Goal: Complete application form

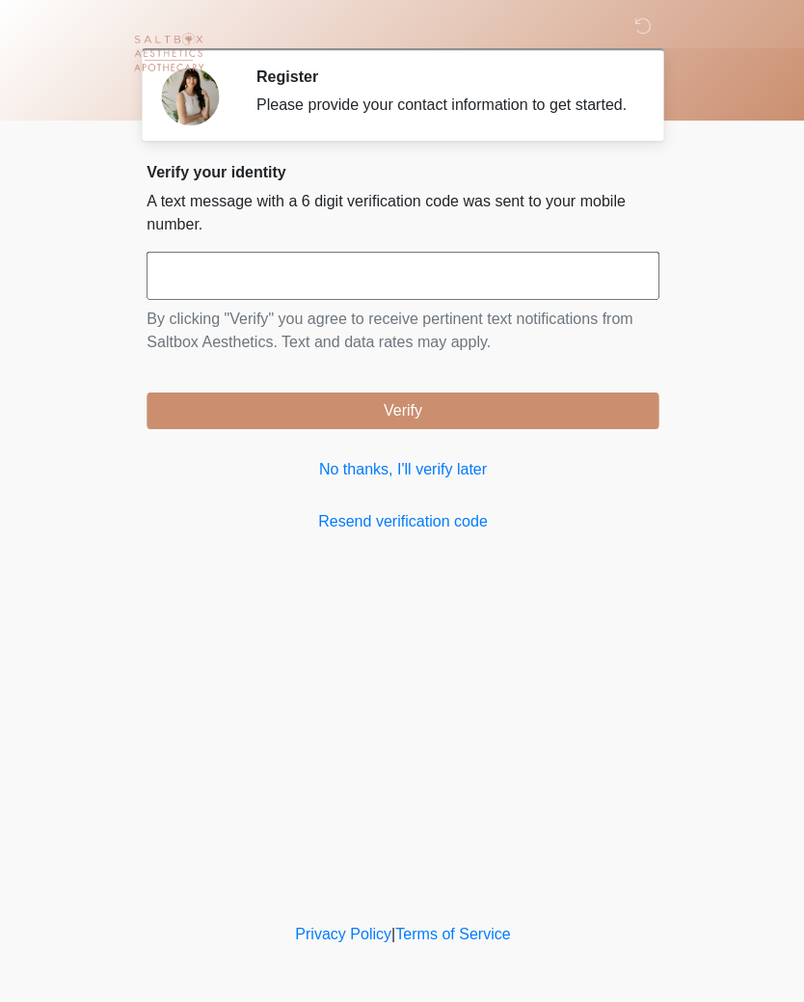
click at [202, 295] on input "text" at bounding box center [402, 275] width 511 height 48
click at [1, 311] on body "‎ ‎ ‎ Register Please provide your contact information to get started. Please c…" at bounding box center [402, 501] width 804 height 1002
click at [470, 283] on input "***" at bounding box center [402, 275] width 511 height 48
click at [0, 302] on body "‎ ‎ ‎ Register Please provide your contact information to get started. Please c…" at bounding box center [402, 501] width 804 height 1002
click at [465, 290] on input "***" at bounding box center [402, 275] width 511 height 48
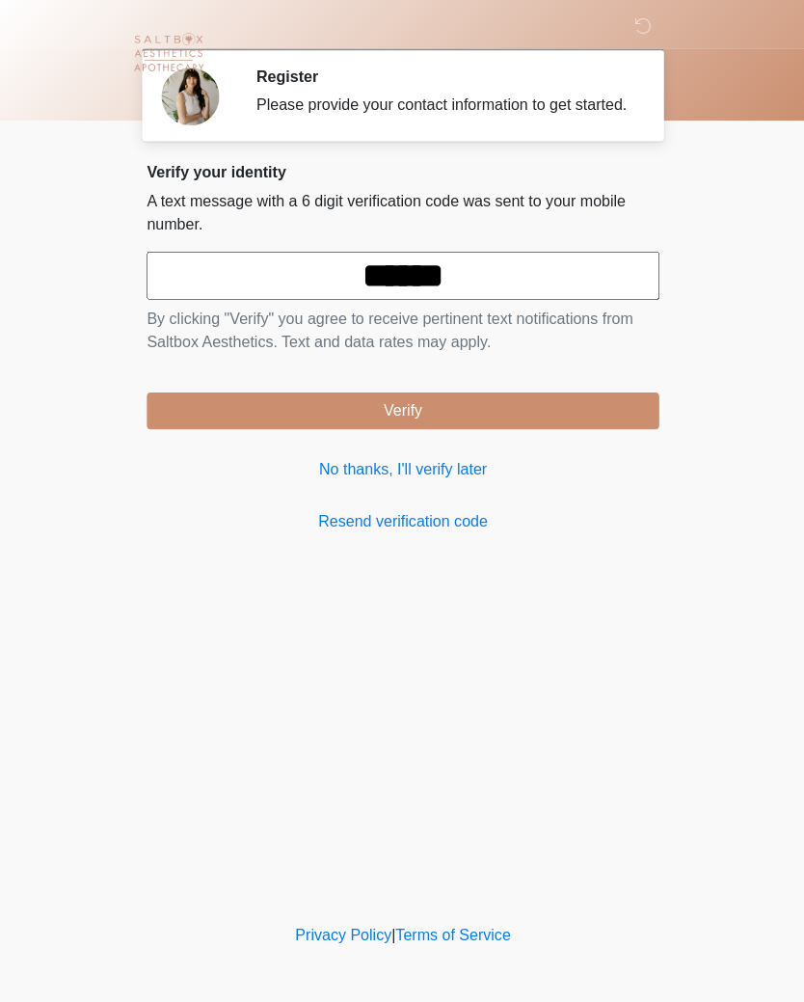
click at [600, 416] on button "Verify" at bounding box center [402, 409] width 511 height 37
click at [458, 532] on link "Resend verification code" at bounding box center [402, 520] width 511 height 23
click at [523, 292] on input "******" at bounding box center [402, 275] width 511 height 48
type input "*"
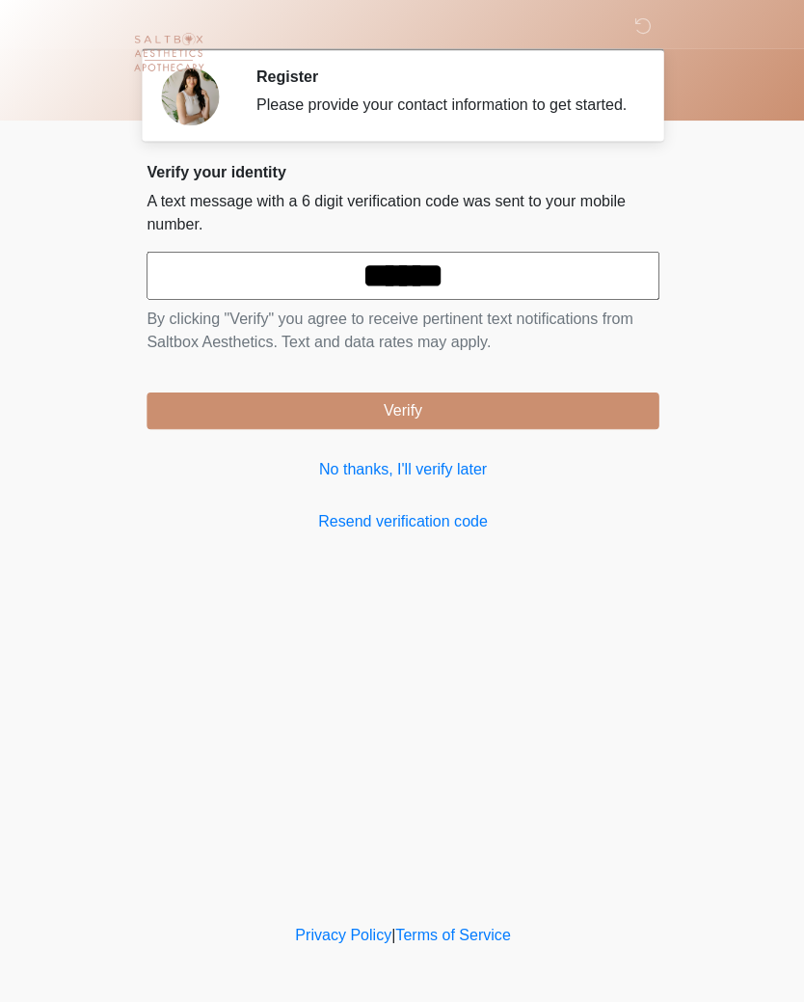
type input "******"
click at [577, 447] on div "Verify your identity A text message with a 6 digit verification code was sent t…" at bounding box center [402, 347] width 511 height 369
click at [480, 417] on button "Verify" at bounding box center [402, 409] width 511 height 37
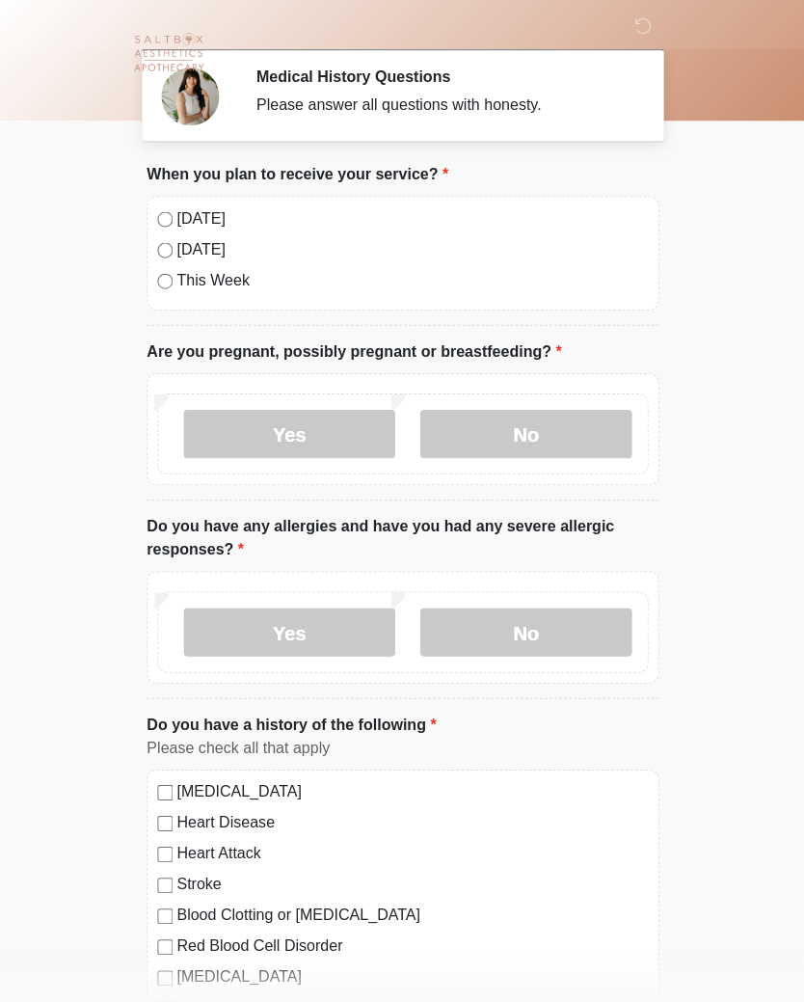
click at [176, 214] on label "[DATE]" at bounding box center [411, 217] width 470 height 23
click at [566, 422] on label "No" at bounding box center [524, 433] width 211 height 48
click at [564, 622] on label "No" at bounding box center [524, 630] width 211 height 48
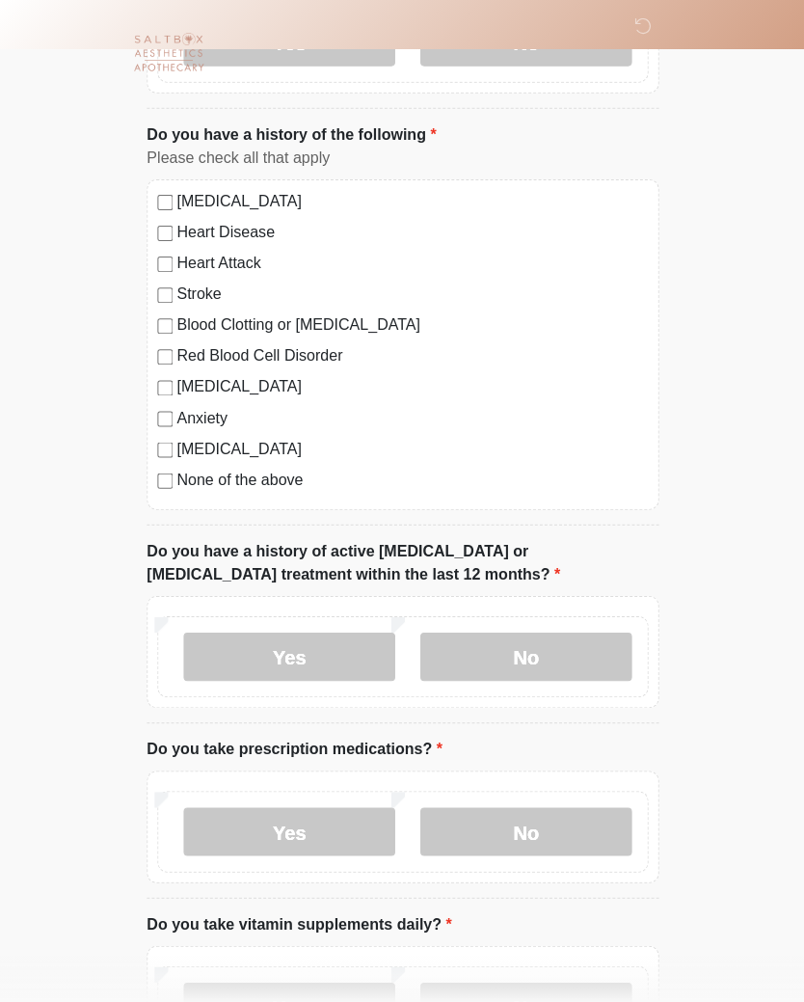
scroll to position [589, 0]
click at [564, 655] on label "No" at bounding box center [524, 655] width 211 height 48
click at [346, 833] on label "Yes" at bounding box center [288, 829] width 211 height 48
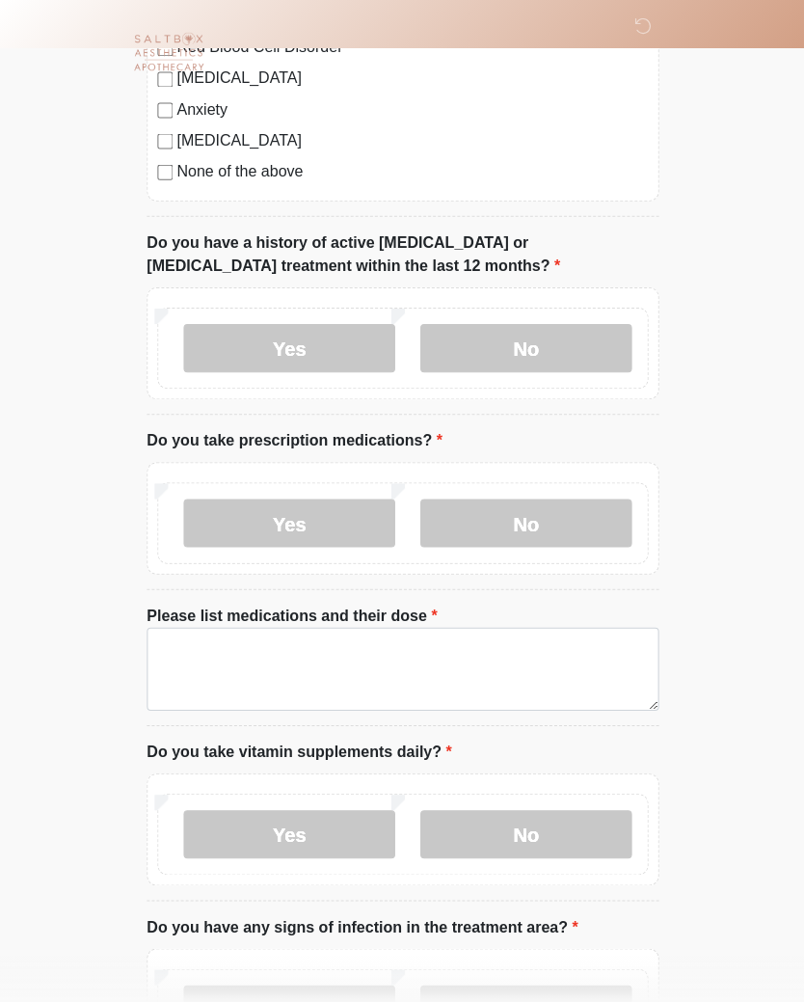
scroll to position [897, 0]
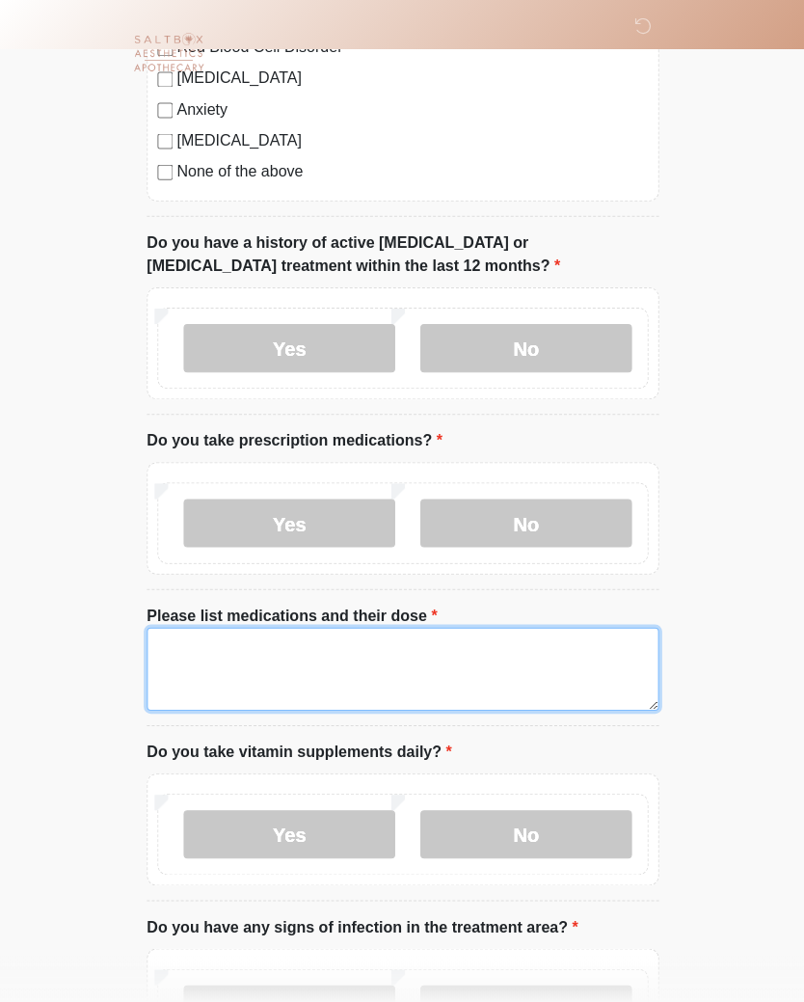
click at [230, 658] on textarea "Please list medications and their dose" at bounding box center [402, 667] width 511 height 83
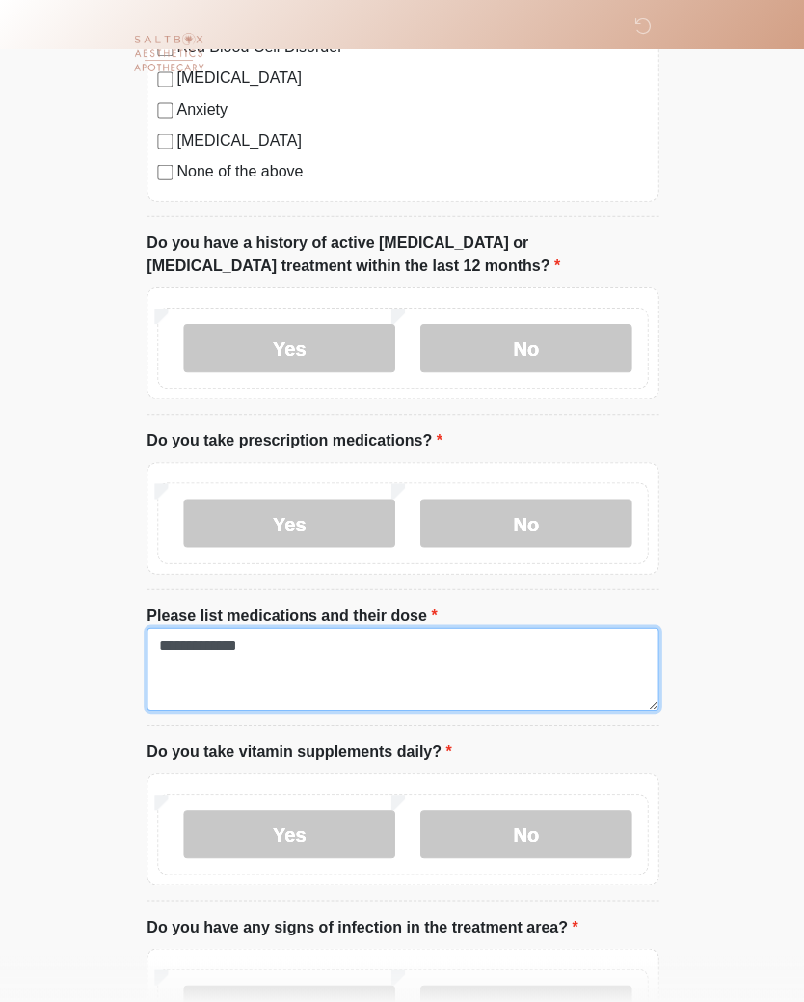
click at [314, 664] on textarea "**********" at bounding box center [402, 667] width 511 height 83
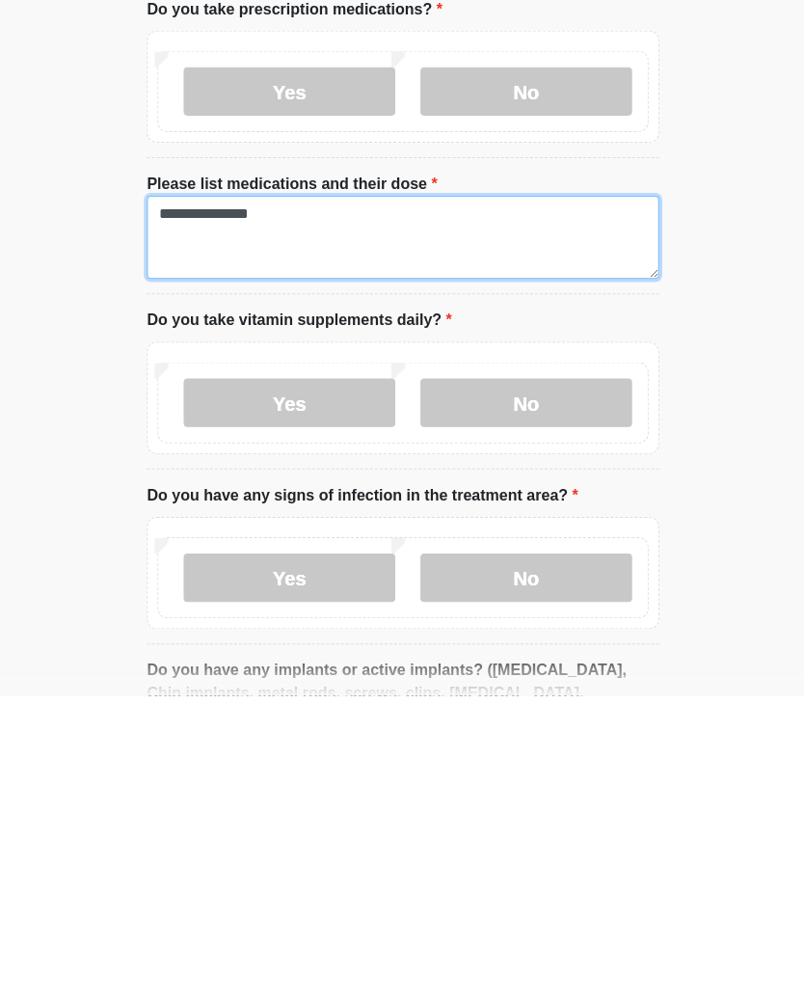
scroll to position [1021, 0]
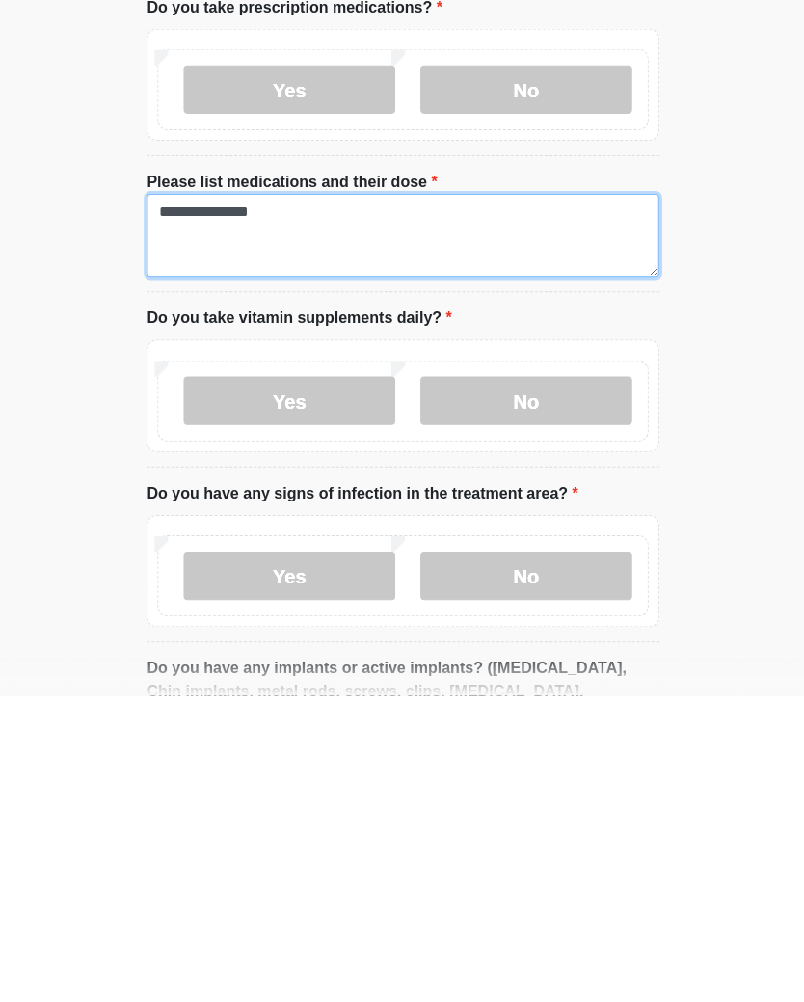
type textarea "**********"
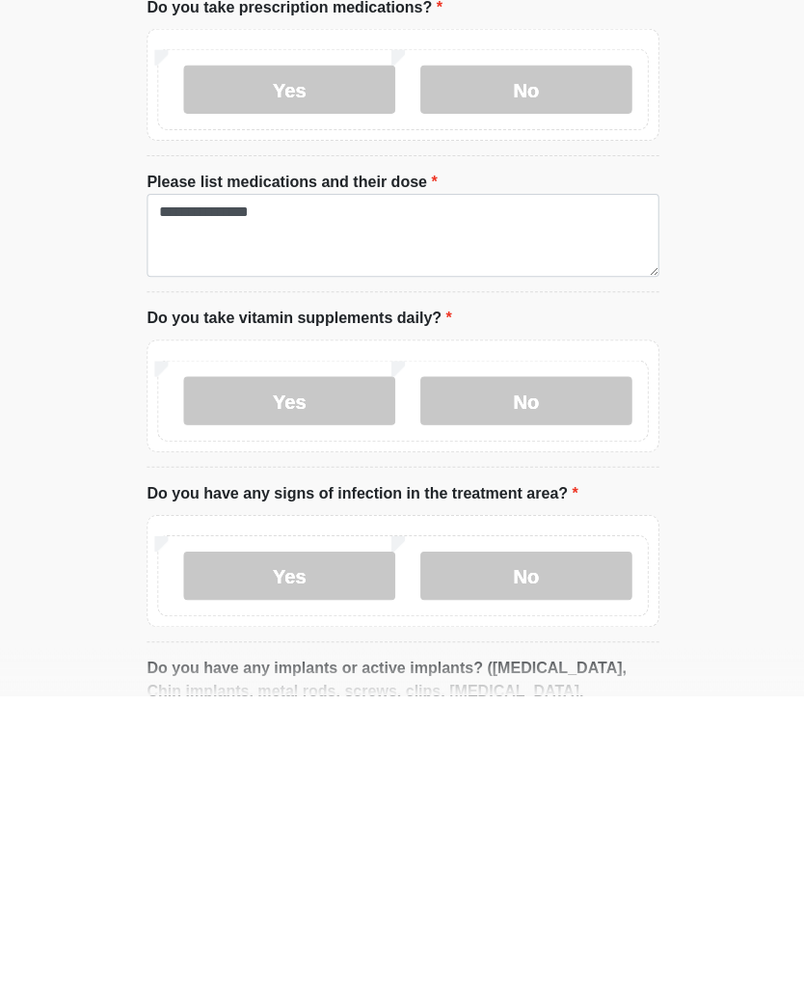
click at [585, 684] on label "No" at bounding box center [524, 708] width 211 height 48
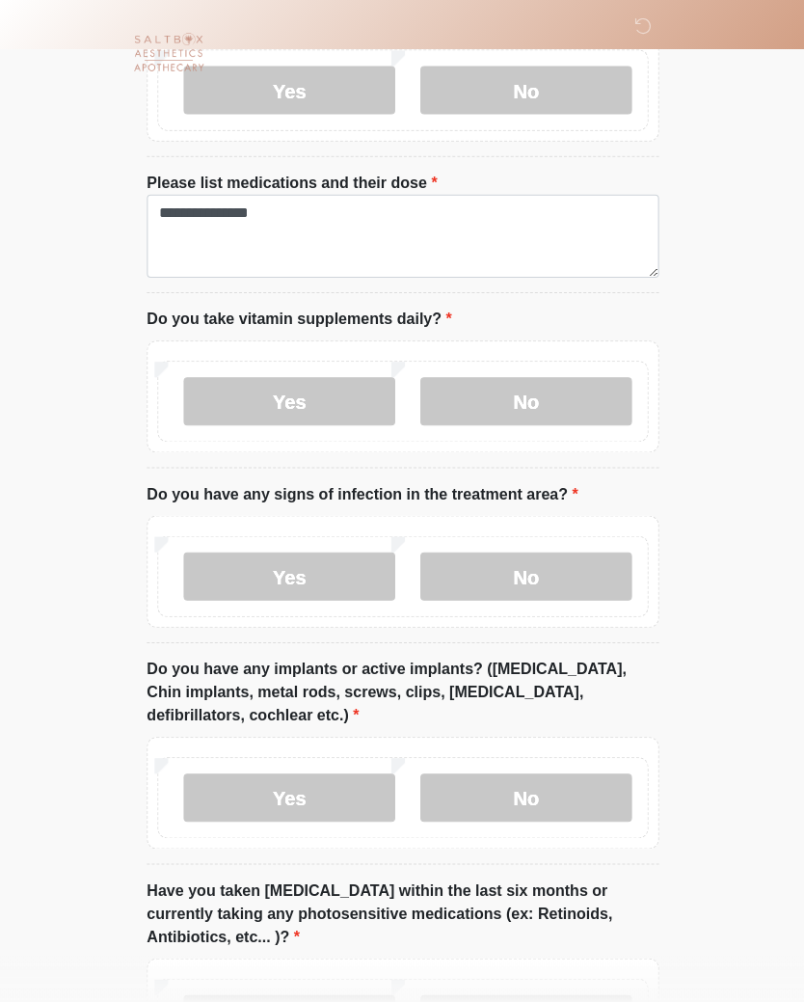
click at [600, 574] on label "No" at bounding box center [524, 574] width 211 height 48
click at [350, 801] on label "Yes" at bounding box center [288, 795] width 211 height 48
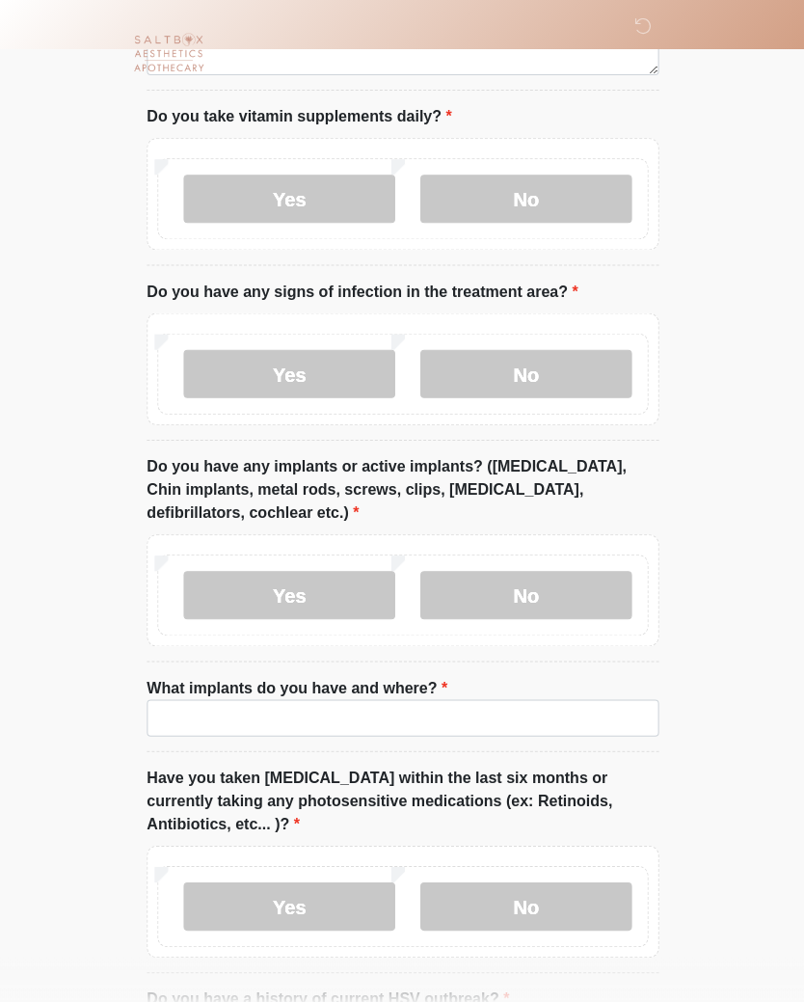
scroll to position [1543, 0]
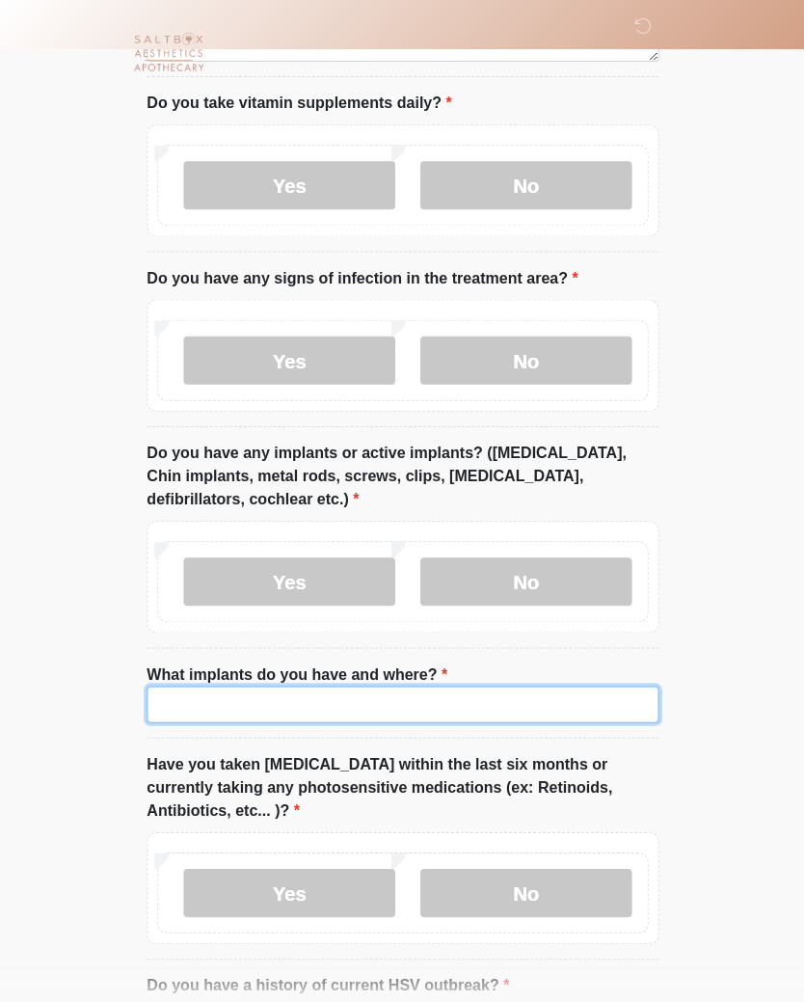
click at [250, 701] on input "What implants do you have and where?" at bounding box center [402, 702] width 511 height 37
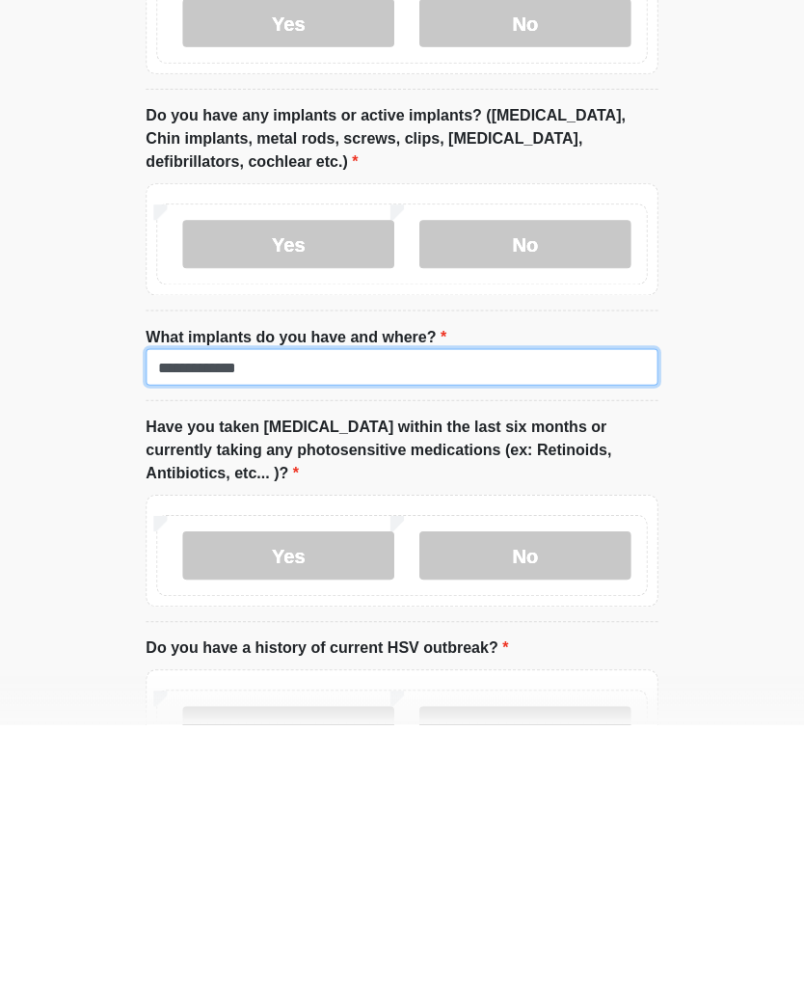
click at [329, 627] on input "**********" at bounding box center [402, 645] width 511 height 37
type input "**********"
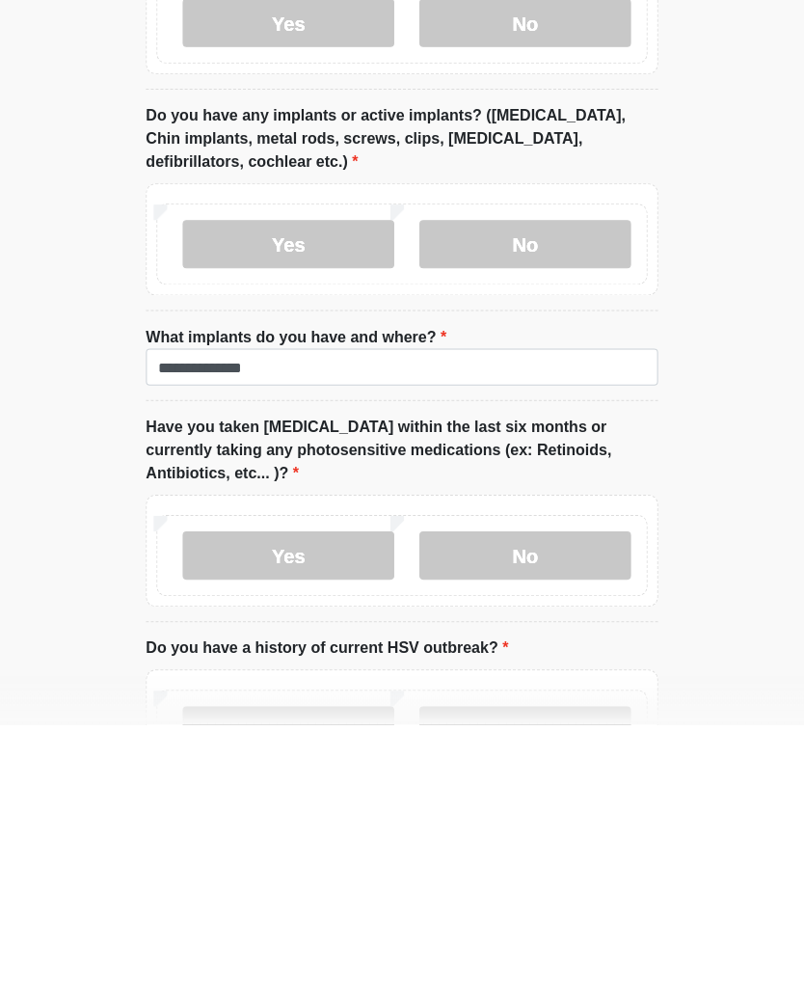
click at [577, 809] on label "No" at bounding box center [524, 833] width 211 height 48
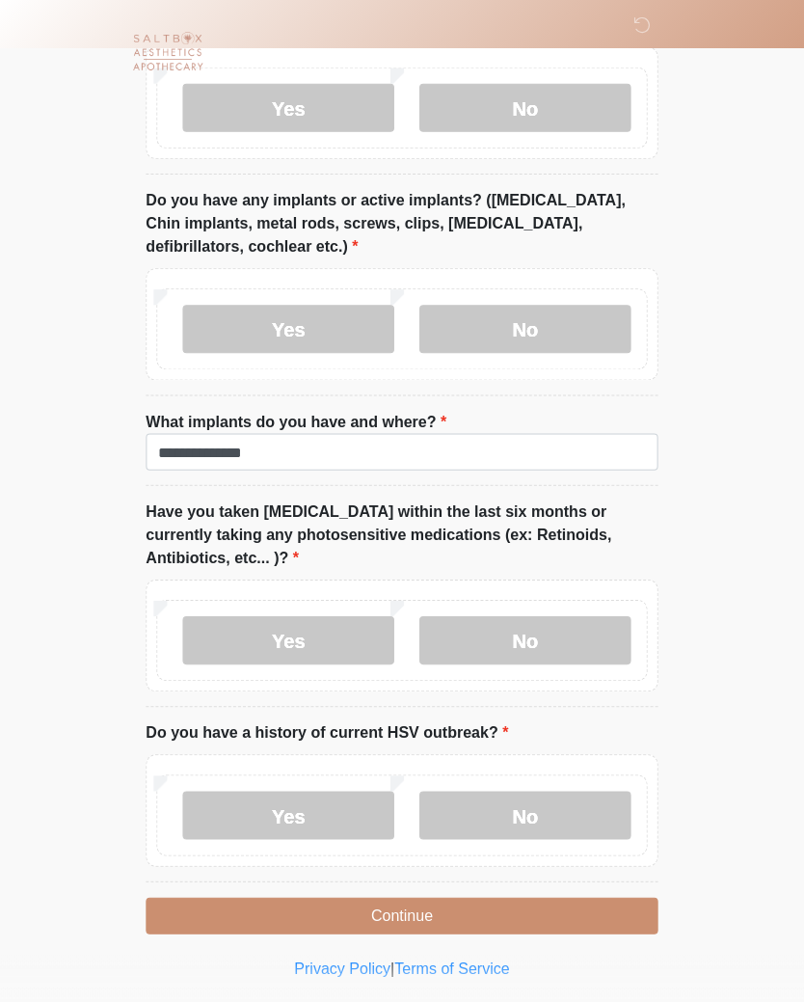
scroll to position [1795, 0]
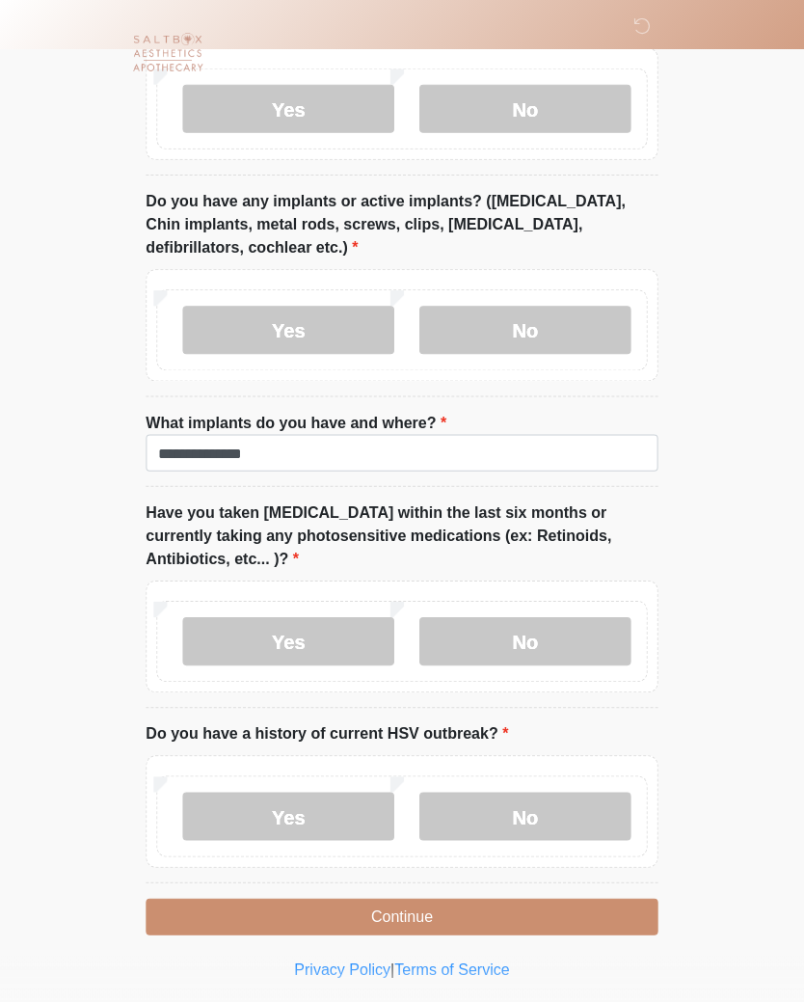
click at [565, 814] on label "No" at bounding box center [524, 814] width 211 height 48
click at [586, 911] on button "Continue" at bounding box center [402, 914] width 511 height 37
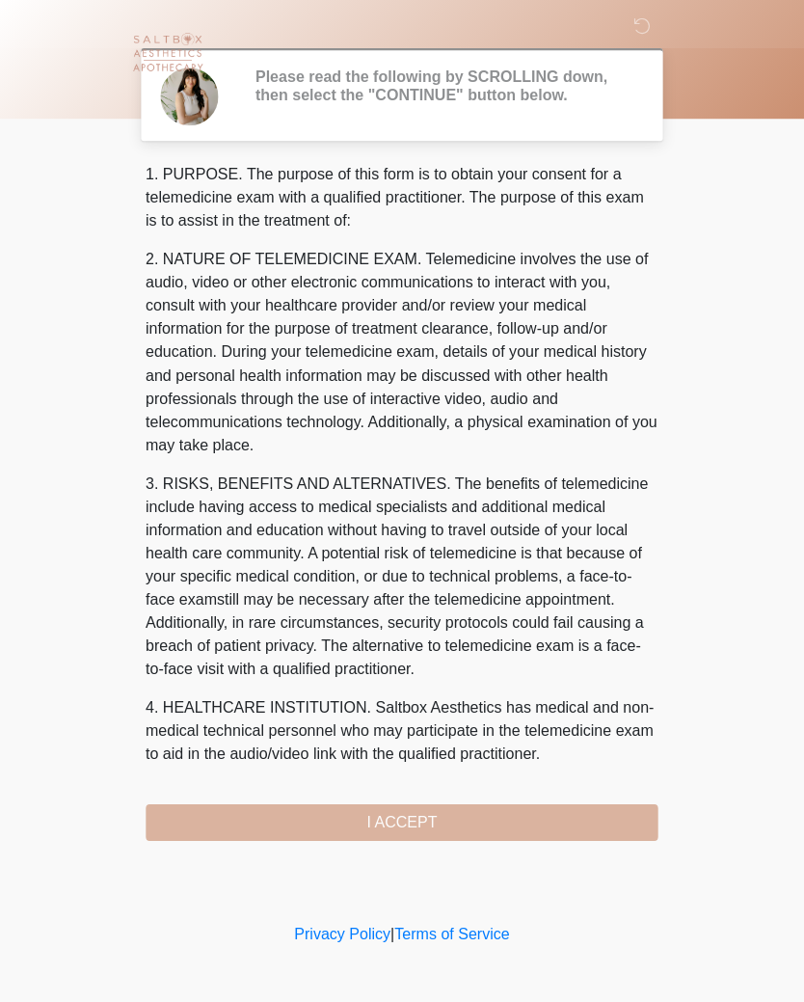
scroll to position [0, 0]
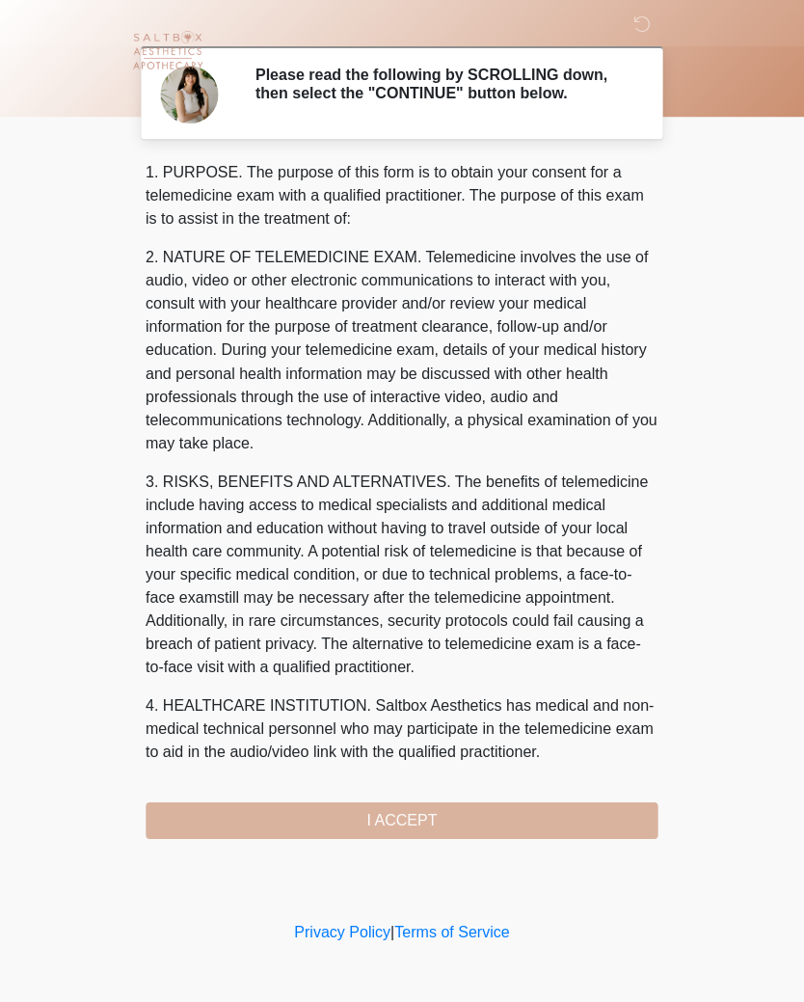
click at [420, 818] on div "1. PURPOSE. The purpose of this form is to obtain your consent for a telemedici…" at bounding box center [402, 501] width 511 height 676
click at [582, 820] on div "1. PURPOSE. The purpose of this form is to obtain your consent for a telemedici…" at bounding box center [402, 501] width 511 height 676
click at [615, 825] on div "1. PURPOSE. The purpose of this form is to obtain your consent for a telemedici…" at bounding box center [402, 501] width 511 height 676
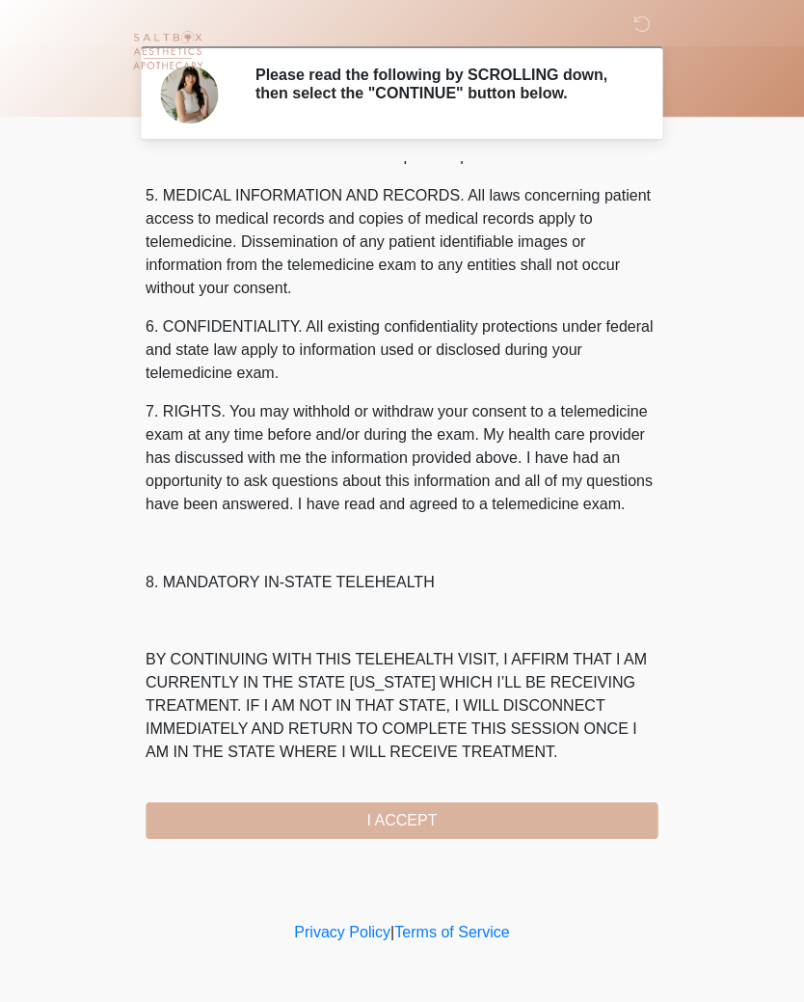
scroll to position [664, 0]
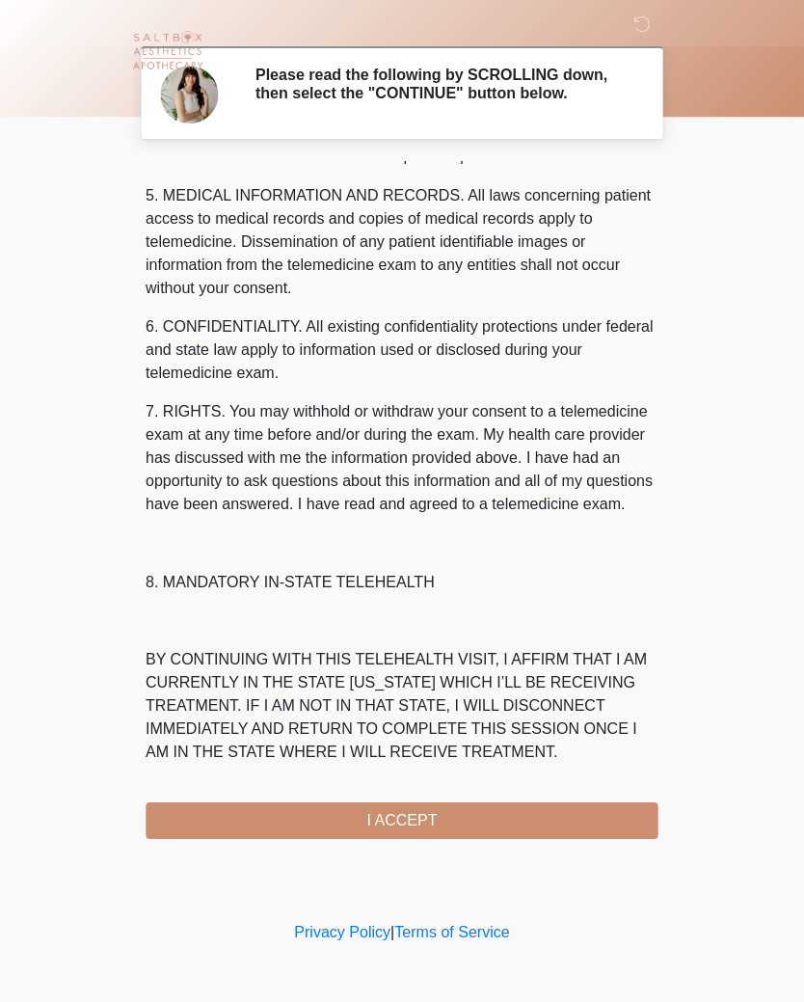
click at [423, 818] on button "I ACCEPT" at bounding box center [402, 820] width 511 height 37
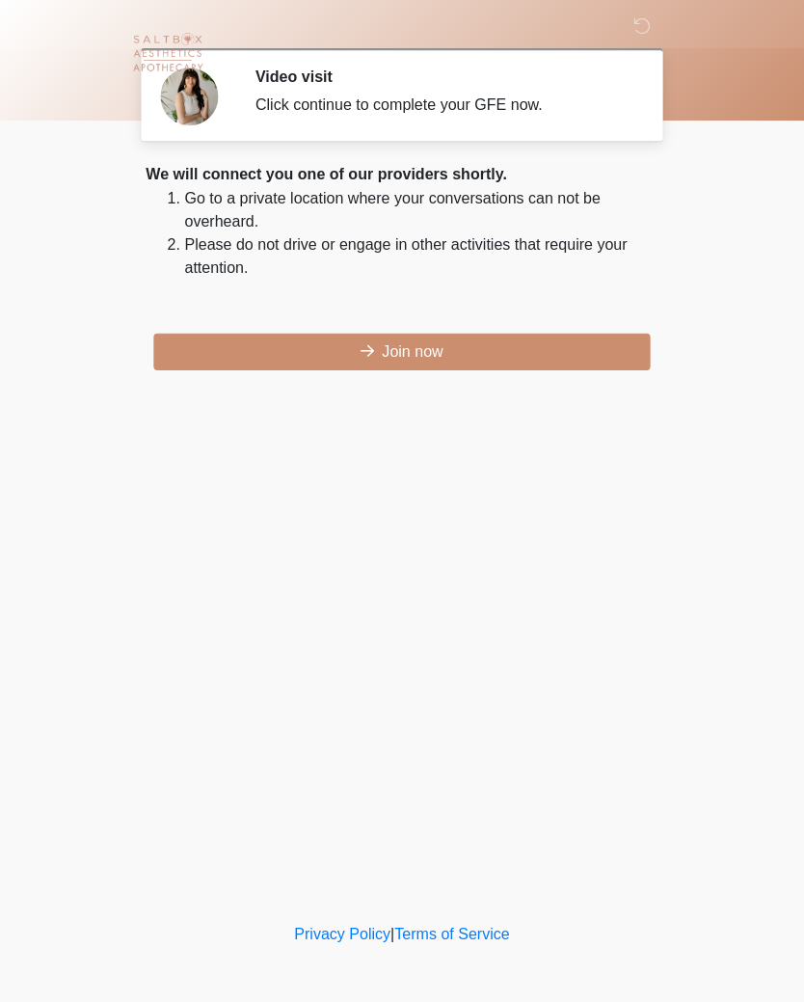
click at [470, 339] on button "Join now" at bounding box center [402, 351] width 496 height 37
